Goal: Task Accomplishment & Management: Manage account settings

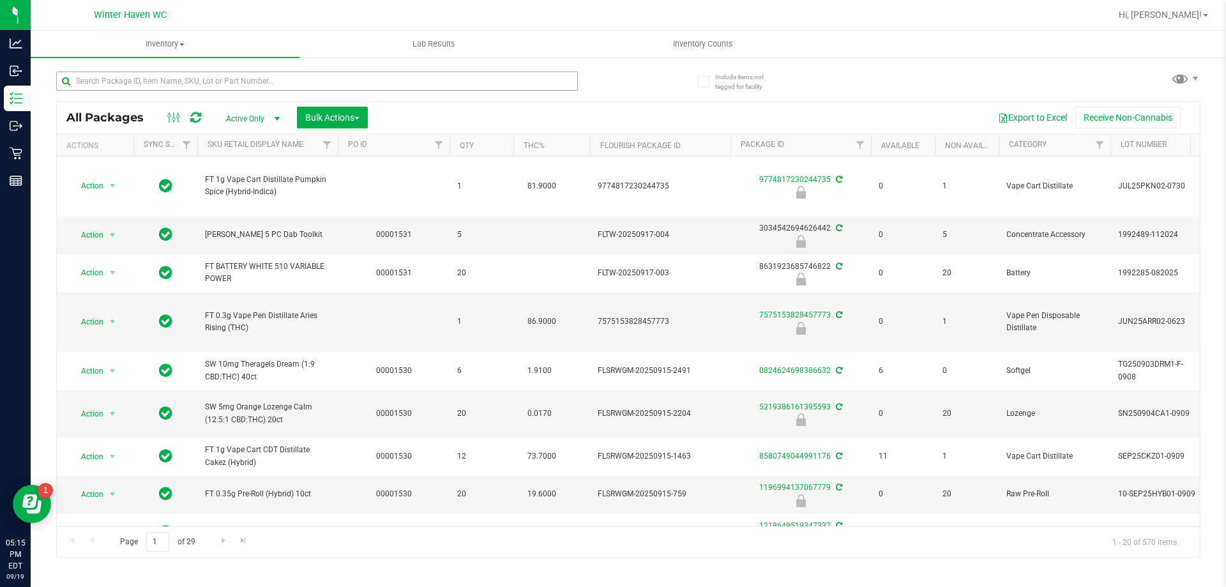
click at [162, 76] on input "text" at bounding box center [317, 80] width 522 height 19
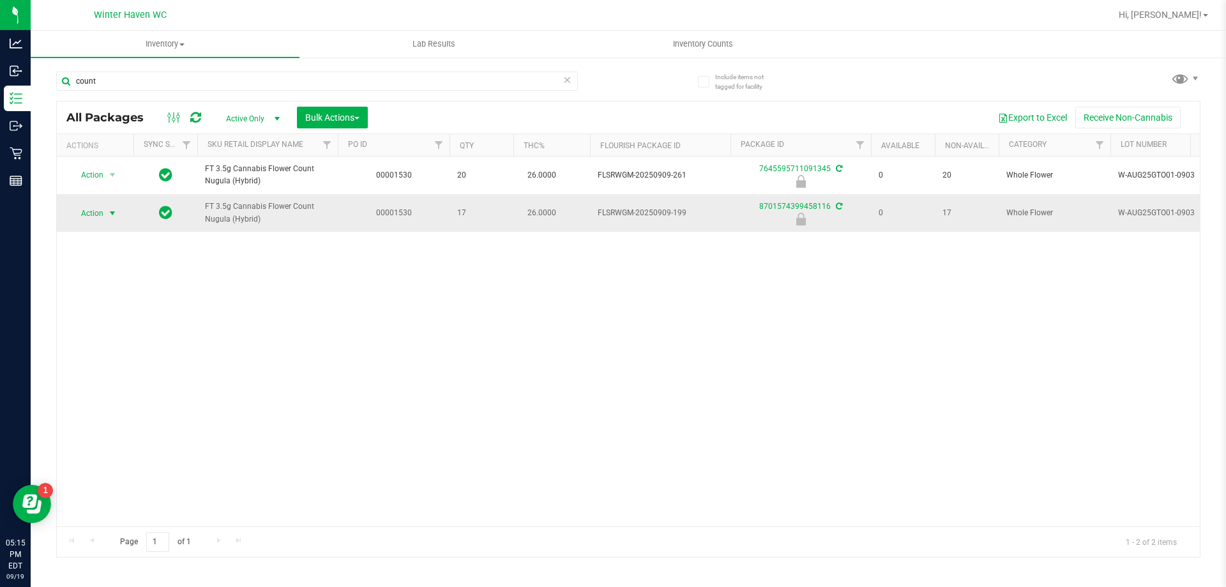
type input "count"
drag, startPoint x: 110, startPoint y: 207, endPoint x: 110, endPoint y: 221, distance: 13.4
click at [110, 208] on span "select" at bounding box center [112, 213] width 10 height 10
click at [125, 355] on li "Unlock package" at bounding box center [111, 364] width 82 height 19
click at [97, 216] on span "Action" at bounding box center [87, 213] width 34 height 18
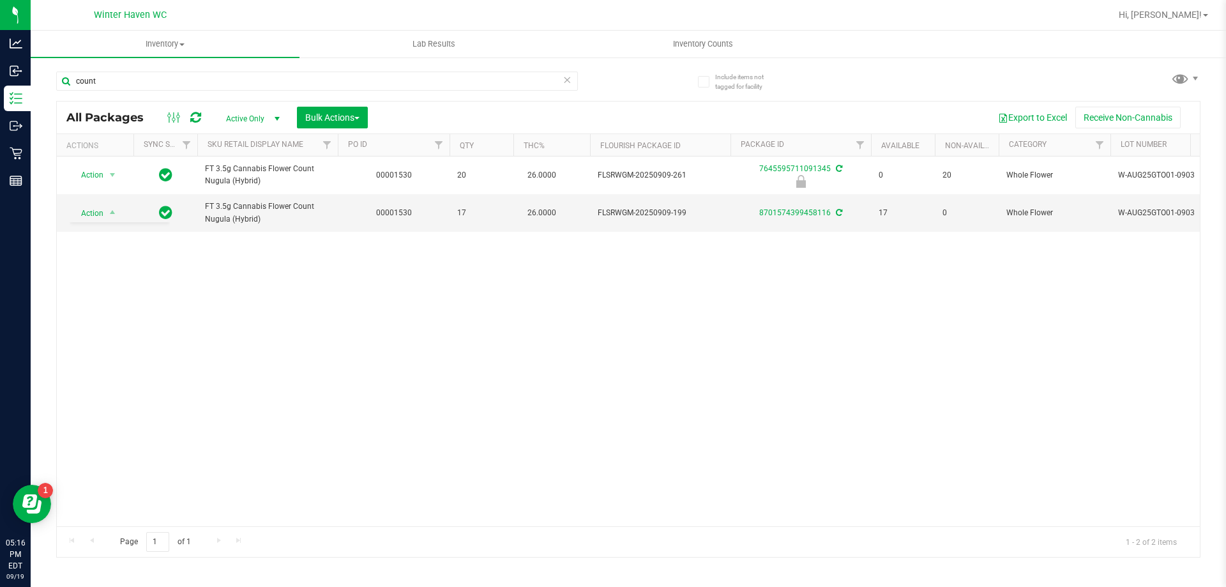
click at [285, 319] on div "Action Action Edit attributes Global inventory Locate package Package audit log…" at bounding box center [628, 341] width 1143 height 370
click at [91, 199] on td "Action Action Adjust qty Create package Edit attributes Global inventory Locate…" at bounding box center [95, 212] width 77 height 37
click at [92, 215] on span "Action" at bounding box center [87, 213] width 34 height 18
click at [116, 330] on li "Lock package" at bounding box center [119, 329] width 99 height 19
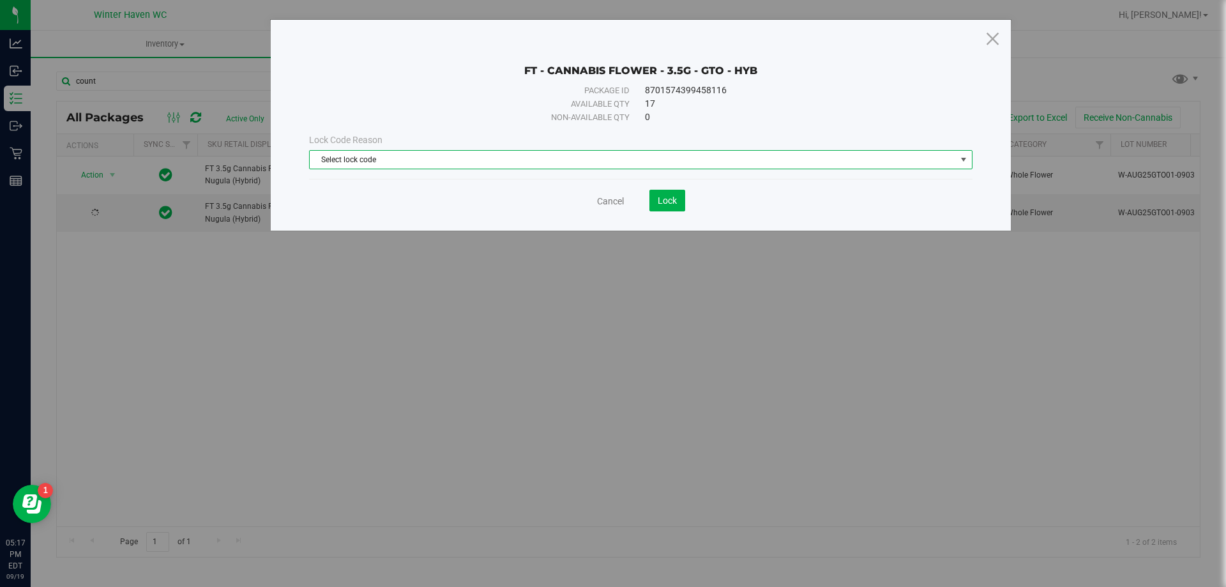
drag, startPoint x: 510, startPoint y: 164, endPoint x: 502, endPoint y: 163, distance: 7.8
click at [509, 163] on span "Select lock code" at bounding box center [633, 160] width 646 height 18
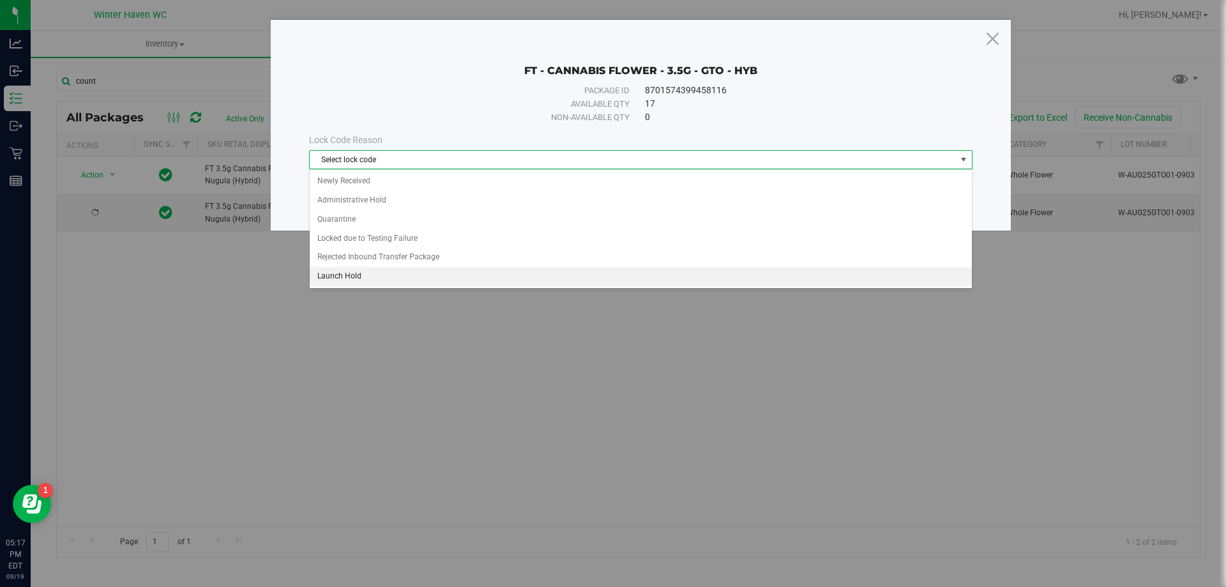
click at [379, 270] on li "Launch Hold" at bounding box center [641, 276] width 662 height 19
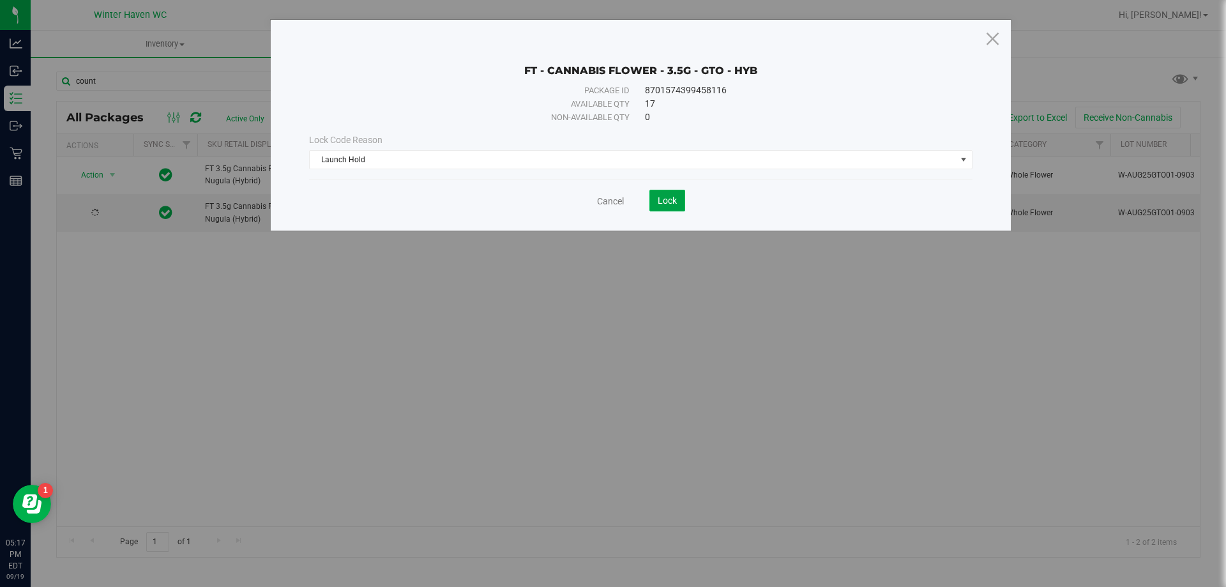
click at [663, 203] on span "Lock" at bounding box center [666, 200] width 19 height 10
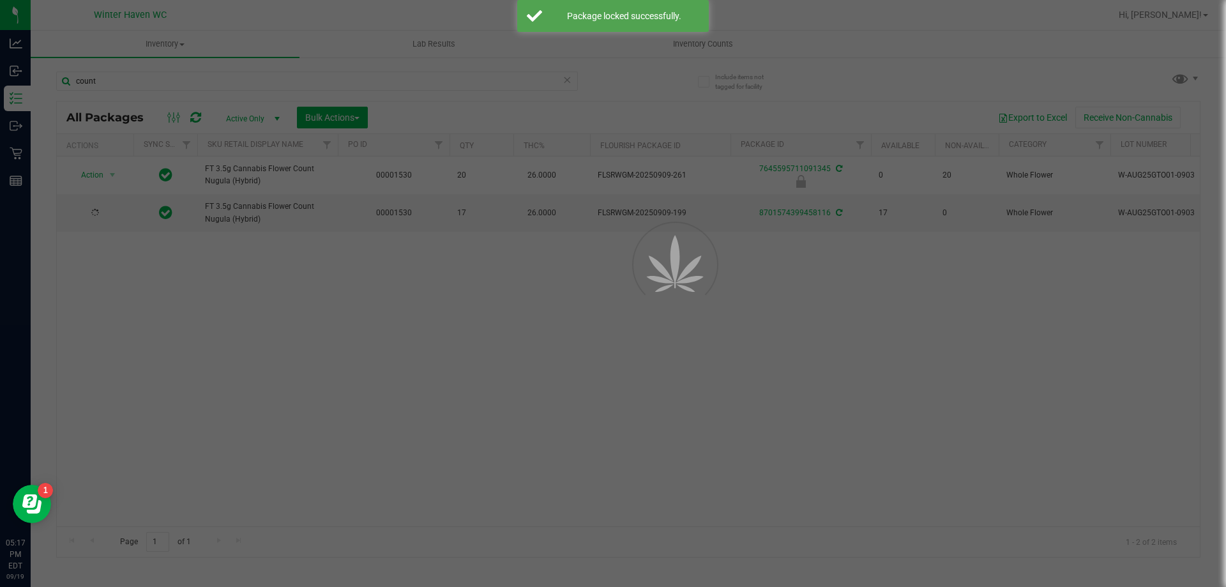
click at [663, 276] on div at bounding box center [657, 293] width 57 height 57
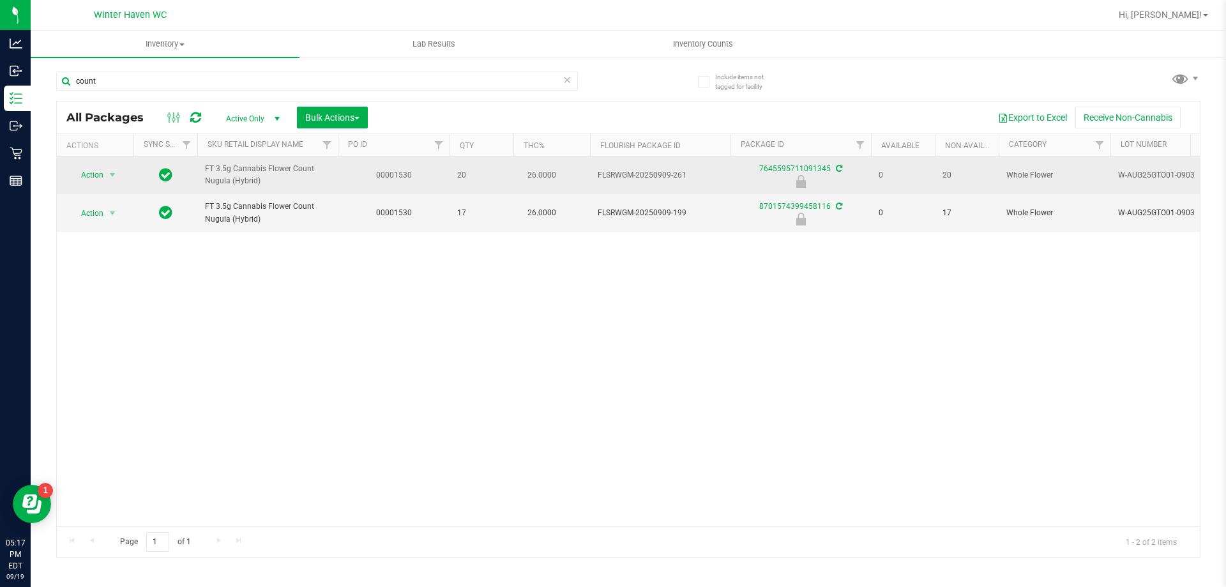
click at [59, 174] on td "Action Action Edit attributes Global inventory Locate package Package audit log…" at bounding box center [95, 175] width 77 height 38
click at [88, 176] on span "Action" at bounding box center [87, 175] width 34 height 18
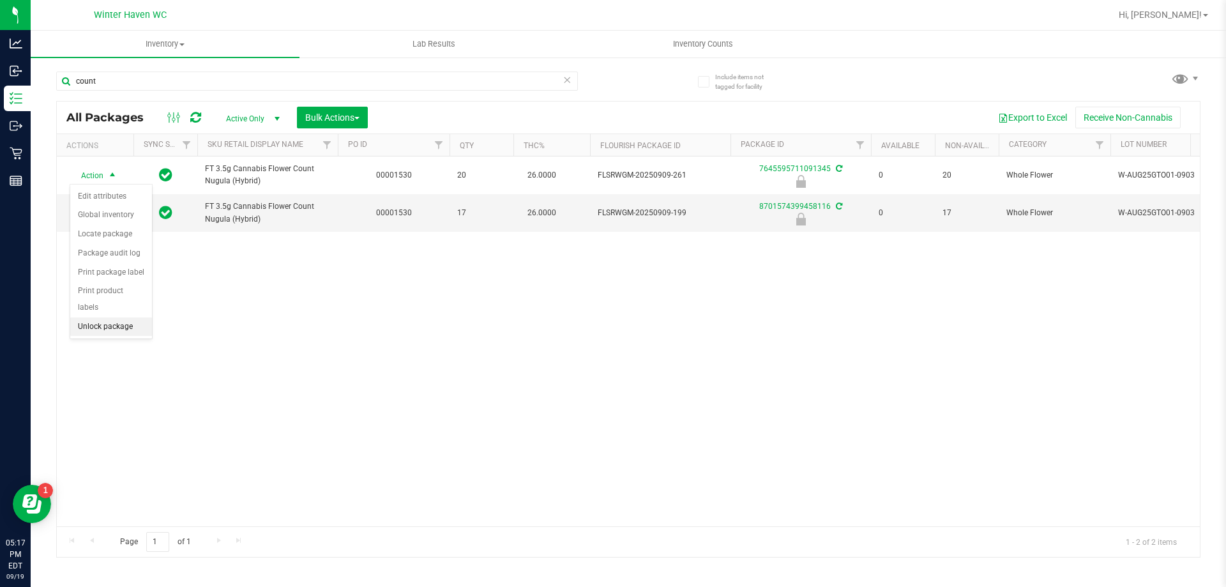
click at [117, 317] on li "Unlock package" at bounding box center [111, 326] width 82 height 19
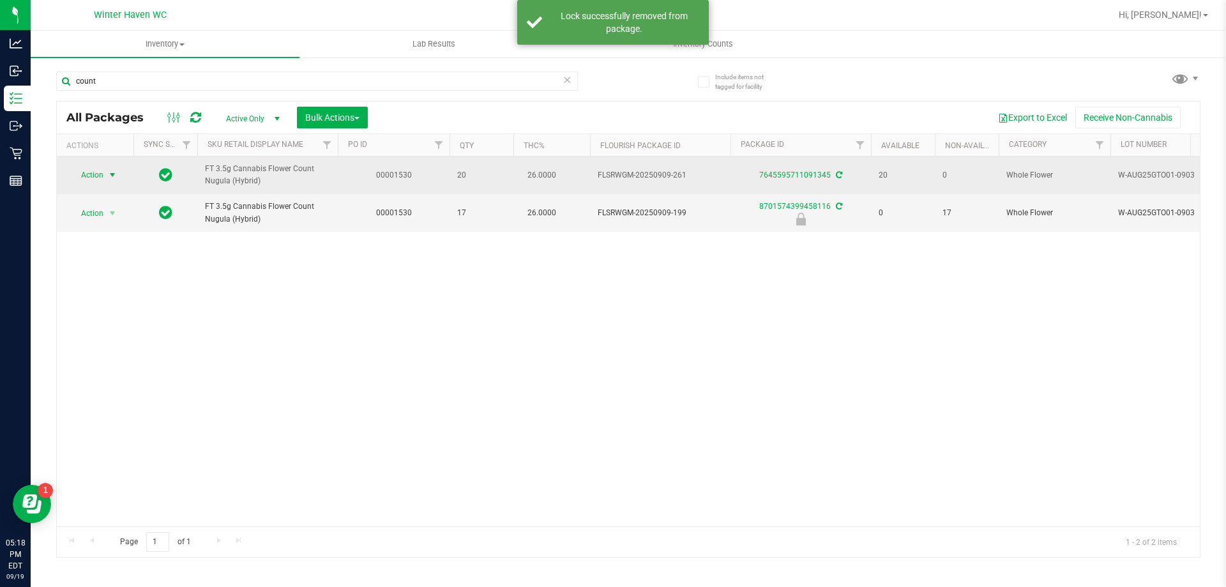
click at [105, 180] on span "select" at bounding box center [113, 175] width 16 height 18
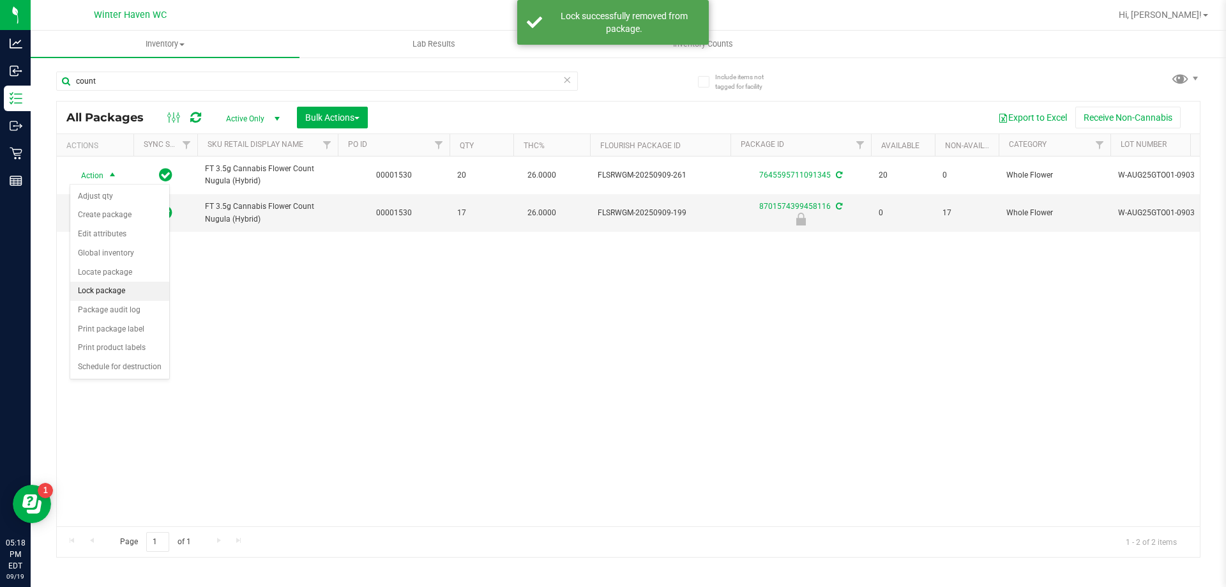
click at [119, 286] on li "Lock package" at bounding box center [119, 291] width 99 height 19
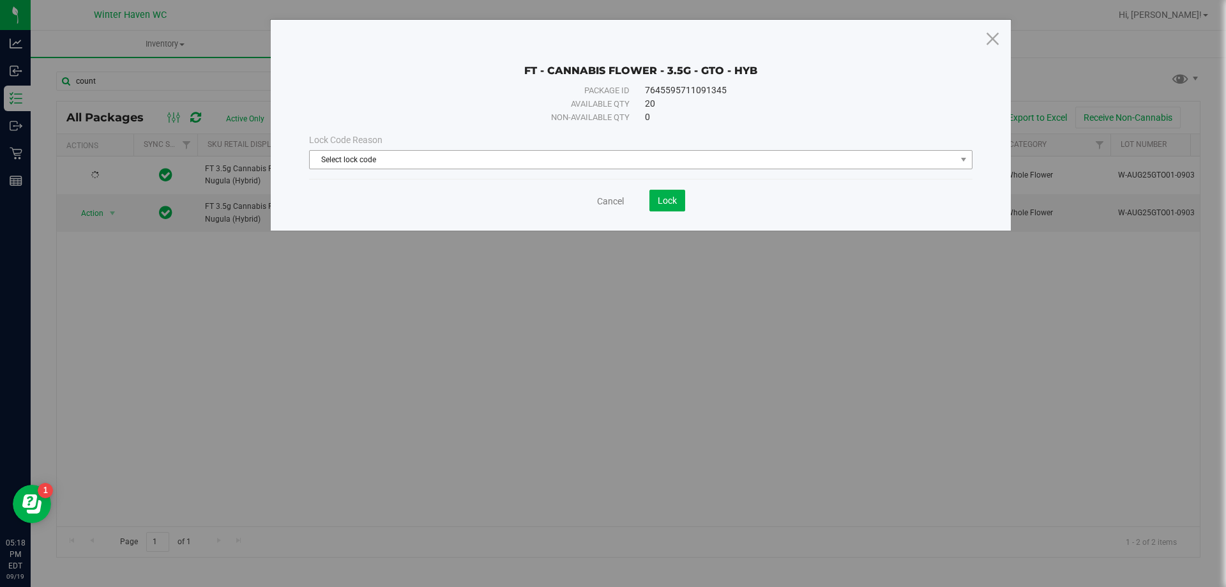
click at [656, 167] on span "Select lock code" at bounding box center [633, 160] width 646 height 18
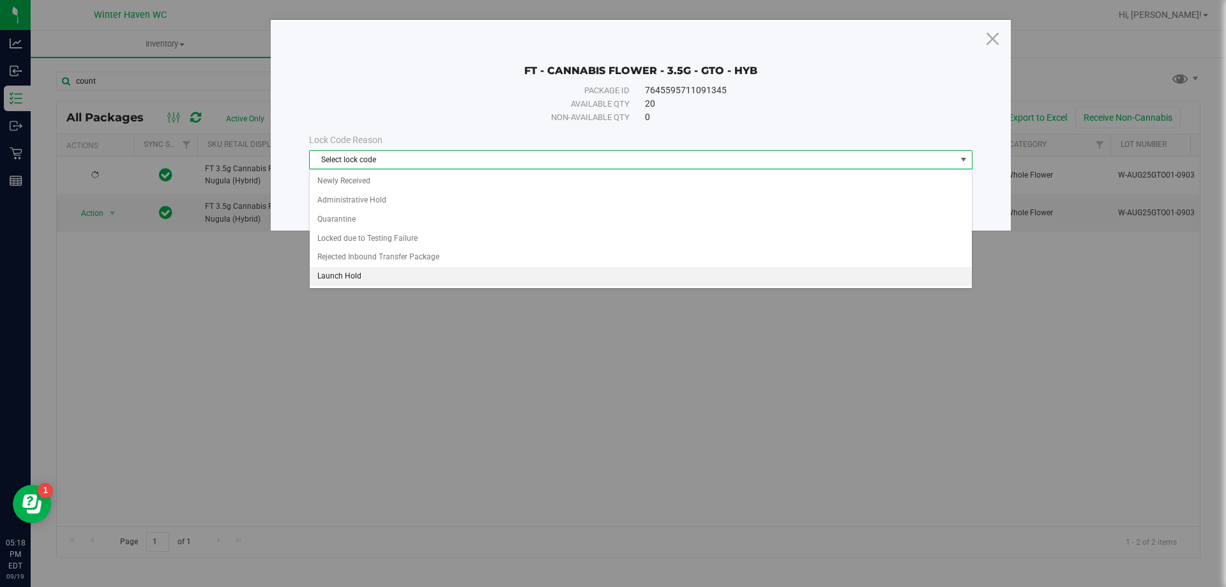
click at [361, 273] on li "Launch Hold" at bounding box center [641, 276] width 662 height 19
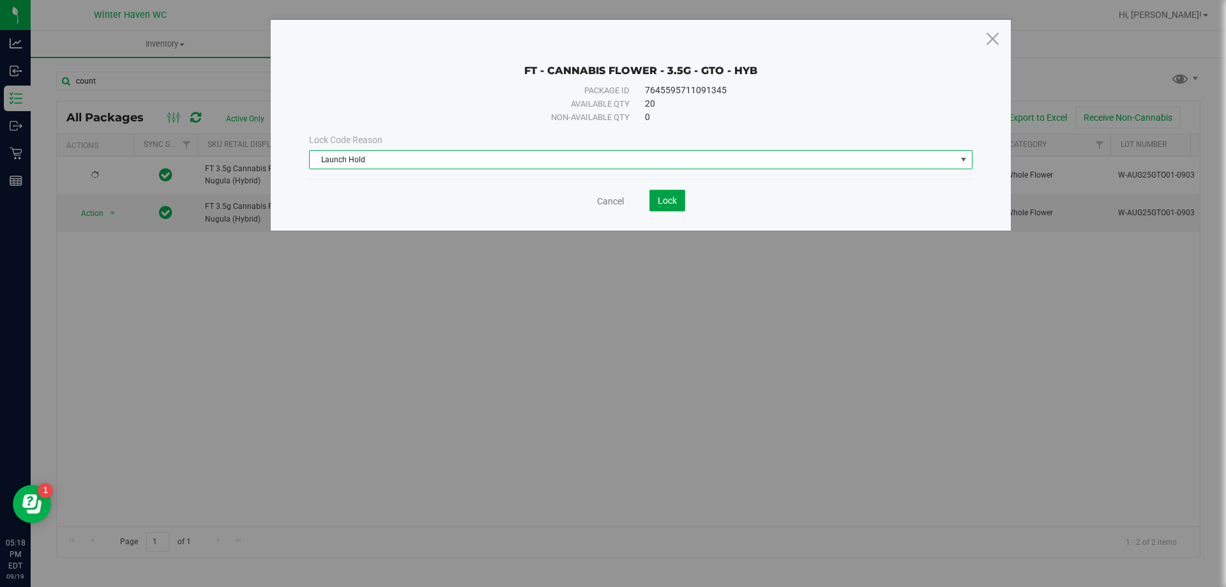
click at [670, 199] on span "Lock" at bounding box center [666, 200] width 19 height 10
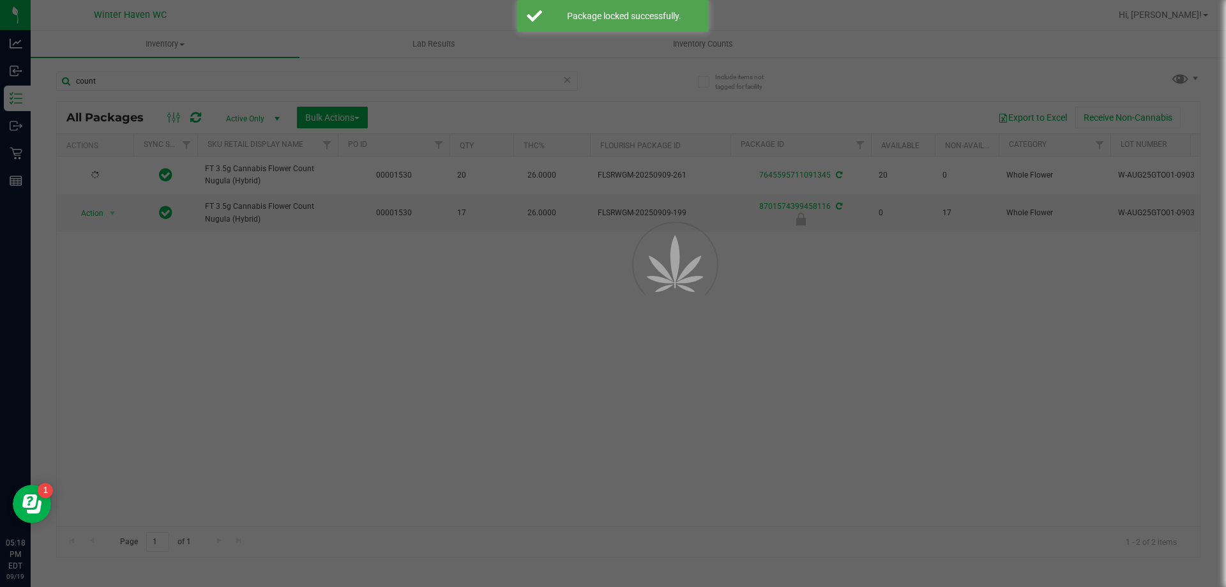
click at [654, 286] on div at bounding box center [657, 293] width 57 height 57
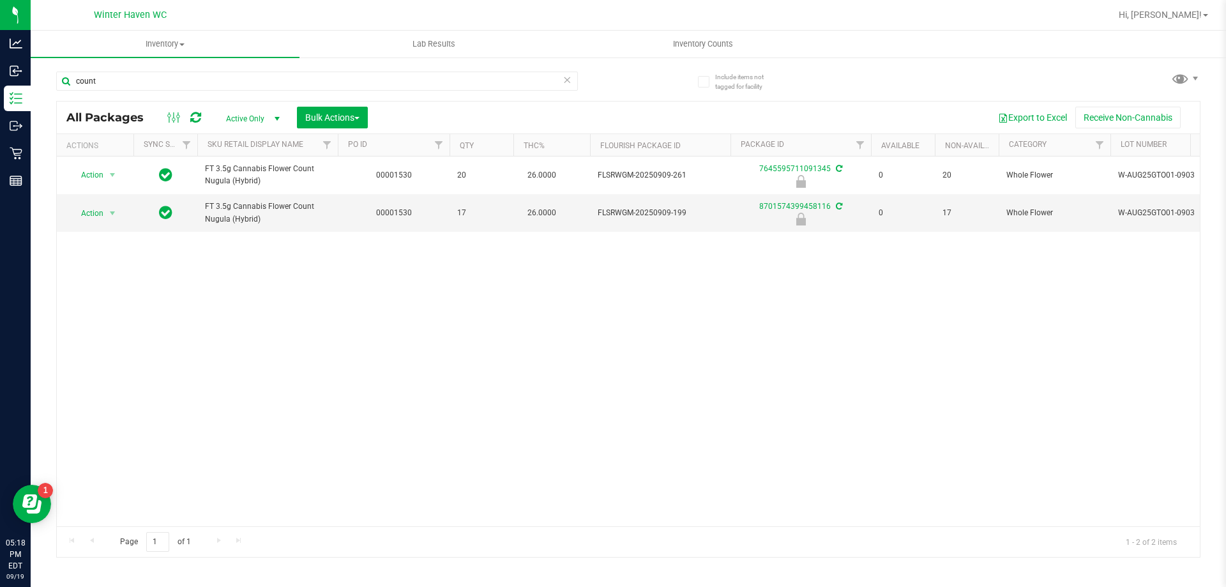
click at [796, 259] on div "Action Action Edit attributes Global inventory Locate package Package audit log…" at bounding box center [628, 341] width 1143 height 370
